Goal: Transaction & Acquisition: Purchase product/service

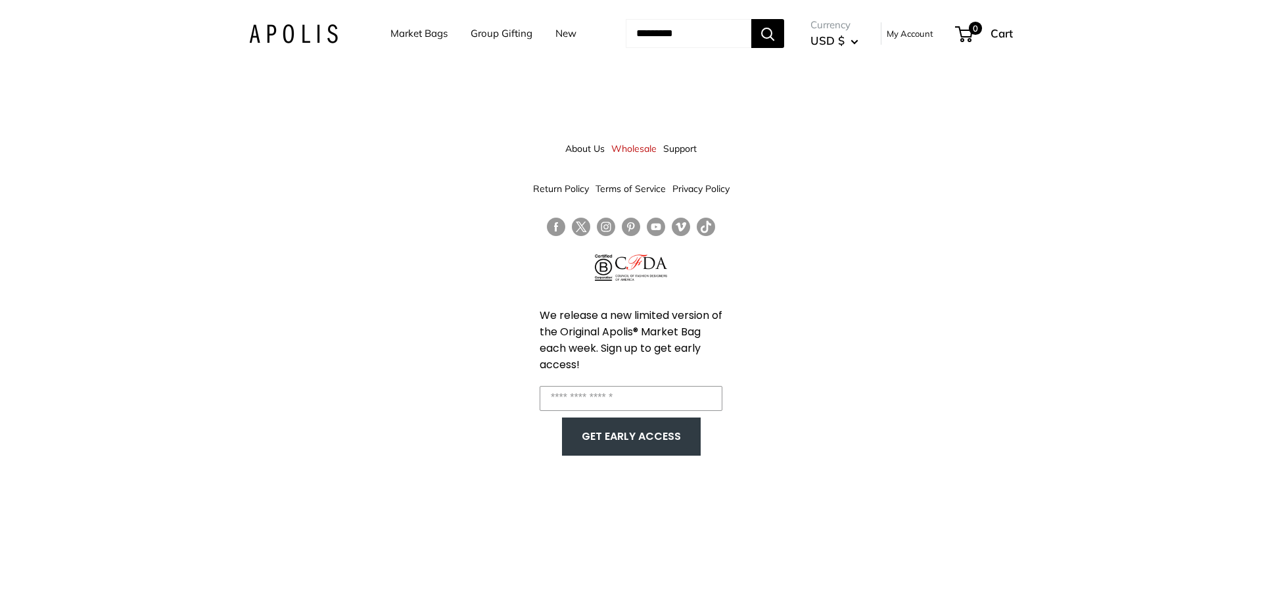
click at [407, 31] on link "Market Bags" at bounding box center [418, 33] width 57 height 18
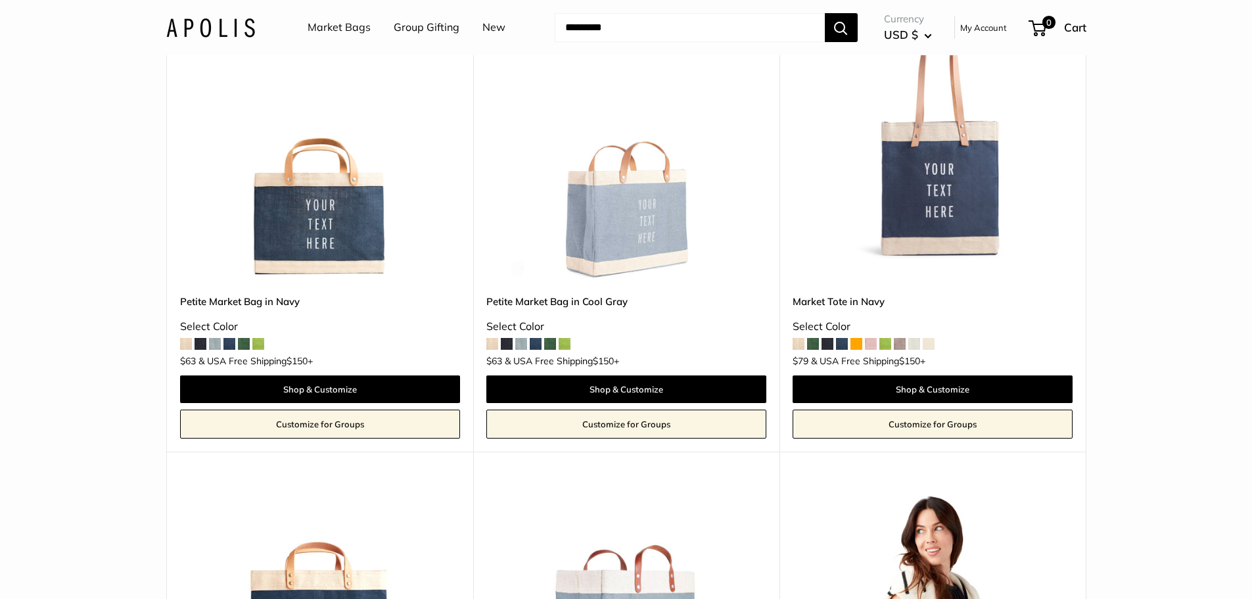
scroll to position [5011, 0]
